Goal: Check status

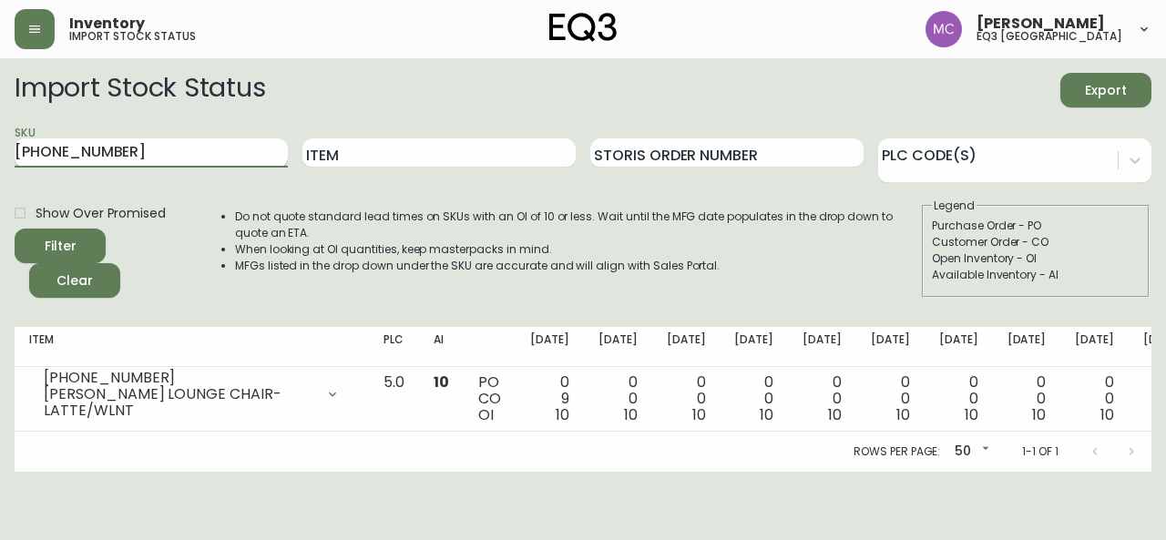
click at [87, 148] on input "[PHONE_NUMBER]" at bounding box center [151, 152] width 273 height 29
drag, startPoint x: 121, startPoint y: 157, endPoint x: 0, endPoint y: 141, distance: 122.2
click at [0, 141] on main "Import Stock Status Export SKU [PHONE_NUMBER] Item Storis Order Number PLC Code…" at bounding box center [583, 265] width 1166 height 414
paste input "[PHONE_NUMBER]"
type input "[PHONE_NUMBER]"
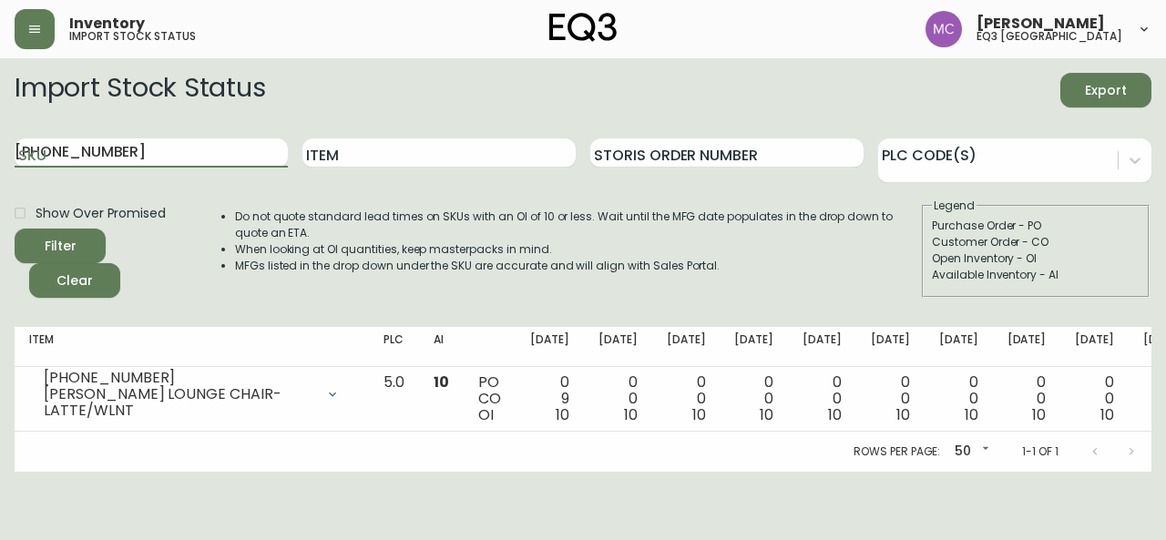
click at [15, 229] on button "Filter" at bounding box center [60, 246] width 91 height 35
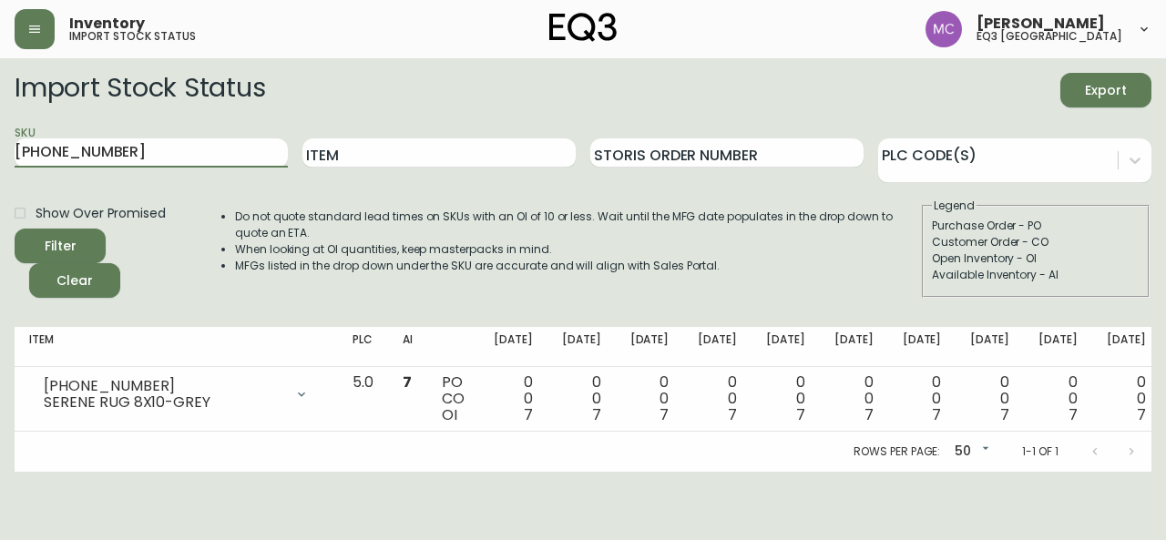
drag, startPoint x: 118, startPoint y: 149, endPoint x: 0, endPoint y: 143, distance: 118.6
click at [0, 143] on main "Import Stock Status Export SKU [PHONE_NUMBER] Item Storis Order Number PLC Code…" at bounding box center [583, 265] width 1166 height 414
paste input "[PHONE_NUMBER]"
type input "[PHONE_NUMBER]"
click at [15, 229] on button "Filter" at bounding box center [60, 246] width 91 height 35
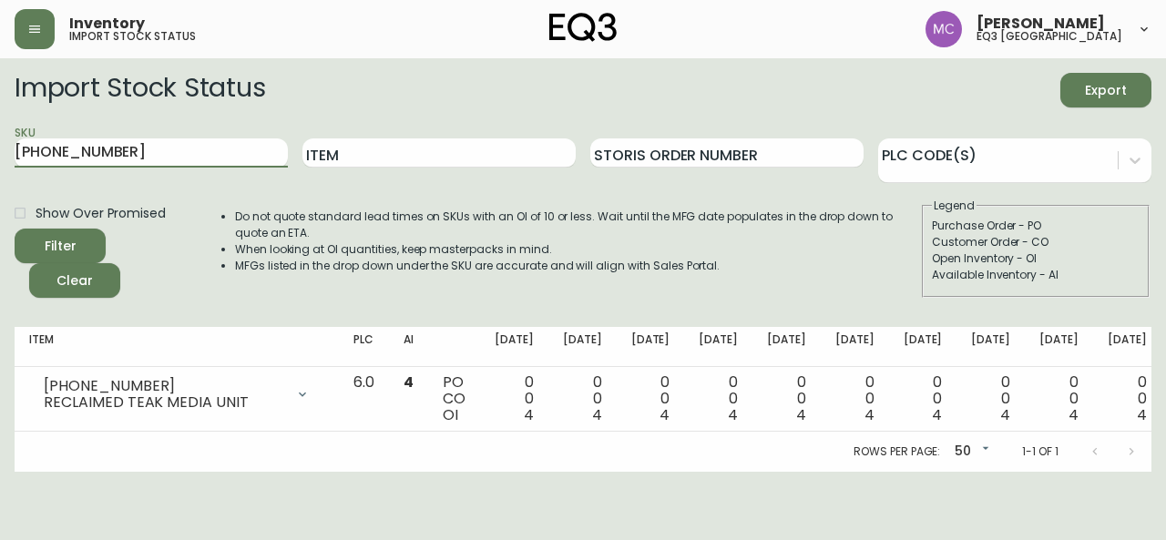
drag, startPoint x: 128, startPoint y: 154, endPoint x: 0, endPoint y: 97, distance: 139.9
click at [0, 97] on main "Import Stock Status Export SKU [PHONE_NUMBER] Item Storis Order Number PLC Code…" at bounding box center [583, 265] width 1166 height 414
paste input "3020-132-13-B"
type input "3020-132-13-B"
click at [15, 229] on button "Filter" at bounding box center [60, 246] width 91 height 35
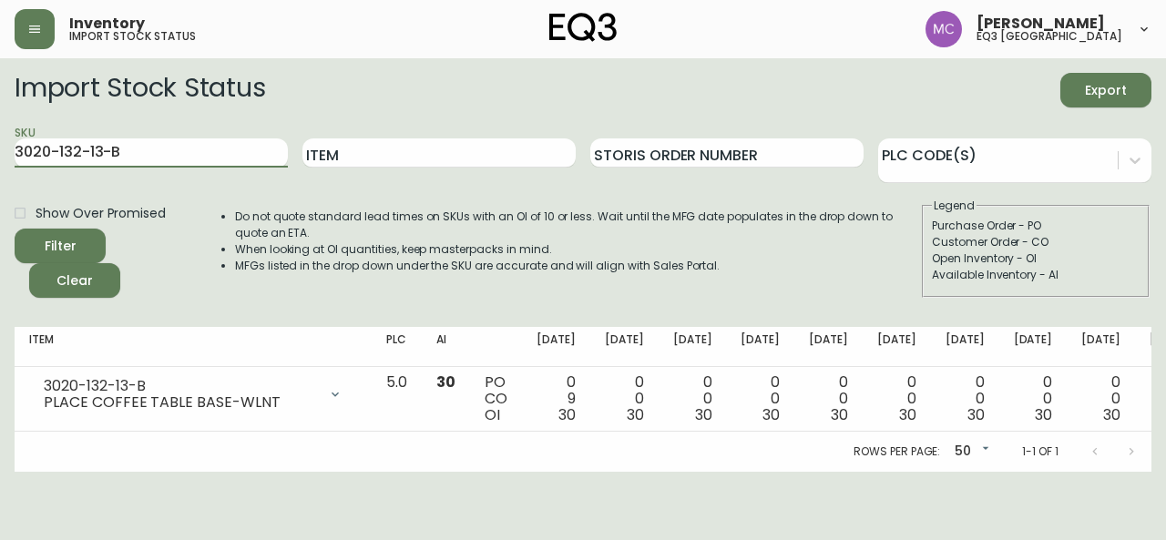
drag, startPoint x: 140, startPoint y: 161, endPoint x: 0, endPoint y: 128, distance: 144.3
click at [0, 128] on main "Import Stock Status Export SKU 3020-132-13-B Item Storis Order Number PLC Code(…" at bounding box center [583, 265] width 1166 height 414
paste input "3020-295-0-A"
type input "3020-295-0-A"
click at [0, 128] on main "Import Stock Status Export SKU 3020-295-0-A Item Storis Order Number PLC Code(s…" at bounding box center [583, 265] width 1166 height 414
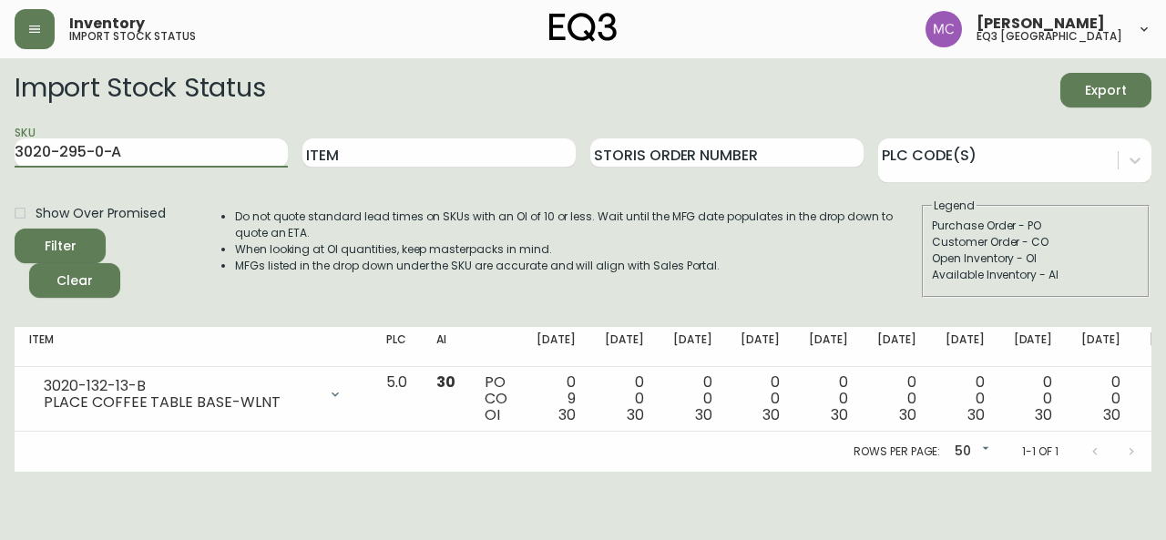
drag, startPoint x: 142, startPoint y: 151, endPoint x: 1, endPoint y: 114, distance: 146.1
click at [1, 114] on main "Import Stock Status Export SKU 3020-295-0-A Item Storis Order Number PLC Code(s…" at bounding box center [583, 265] width 1166 height 414
paste input "1180-200-1-C"
type input "1180-200-1-C"
click at [15, 229] on button "Filter" at bounding box center [60, 246] width 91 height 35
